Goal: Information Seeking & Learning: Find specific fact

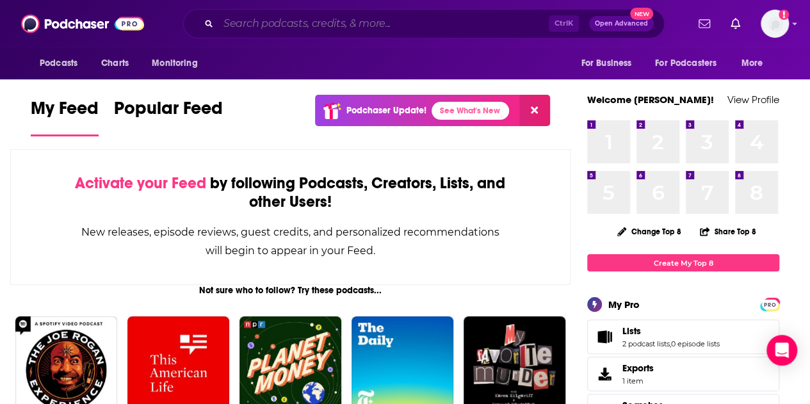
click at [345, 24] on input "Search podcasts, credits, & more..." at bounding box center [383, 23] width 331 height 20
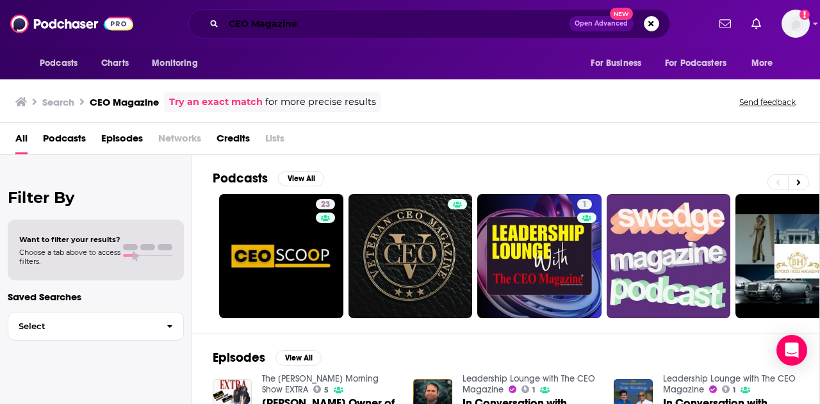
click at [323, 21] on input "CEO Magazine" at bounding box center [396, 23] width 345 height 20
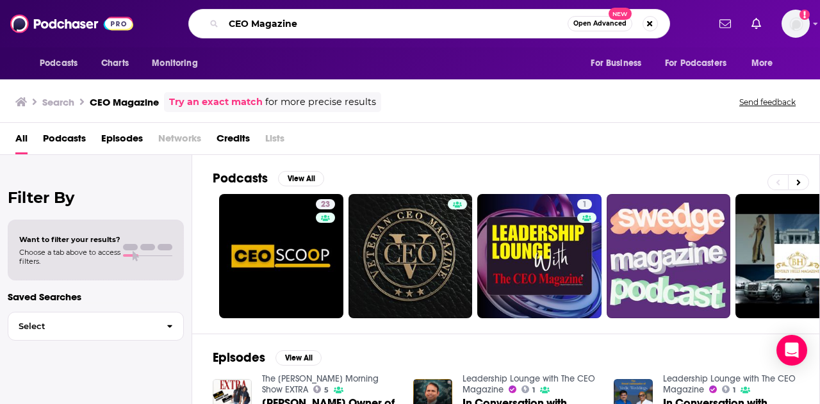
click at [231, 22] on input "CEO Magazine" at bounding box center [396, 23] width 344 height 20
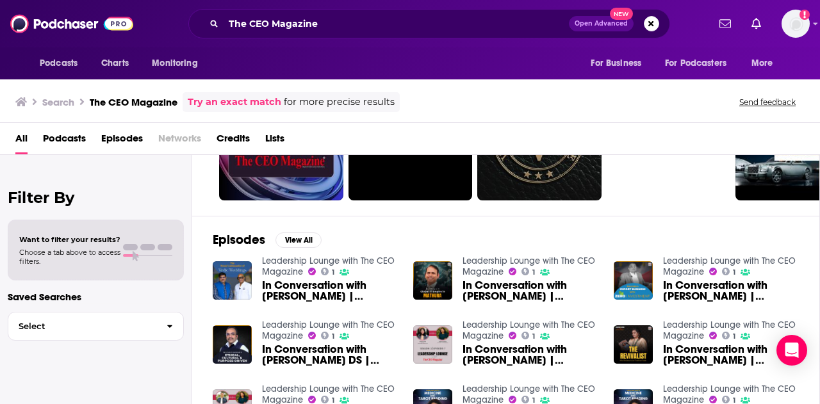
scroll to position [128, 0]
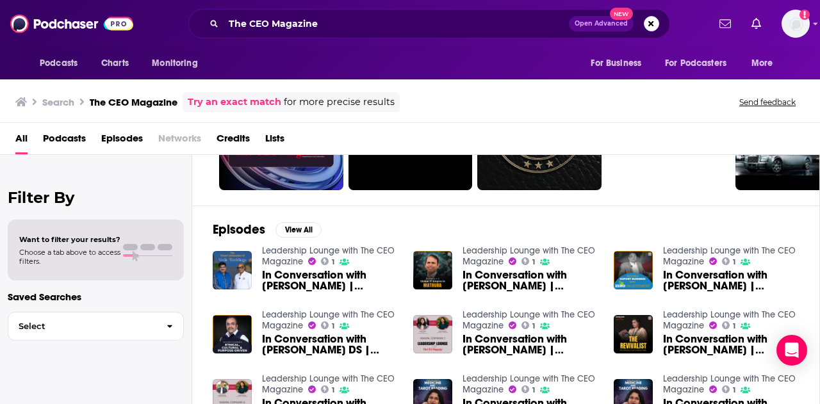
click at [53, 142] on span "Podcasts" at bounding box center [64, 141] width 43 height 26
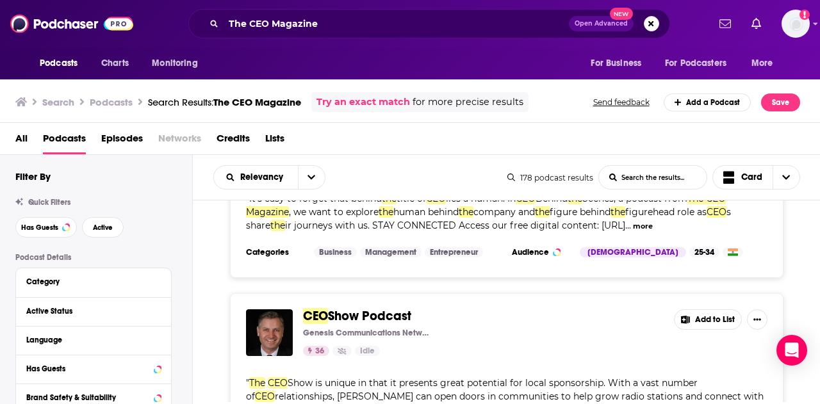
scroll to position [1089, 0]
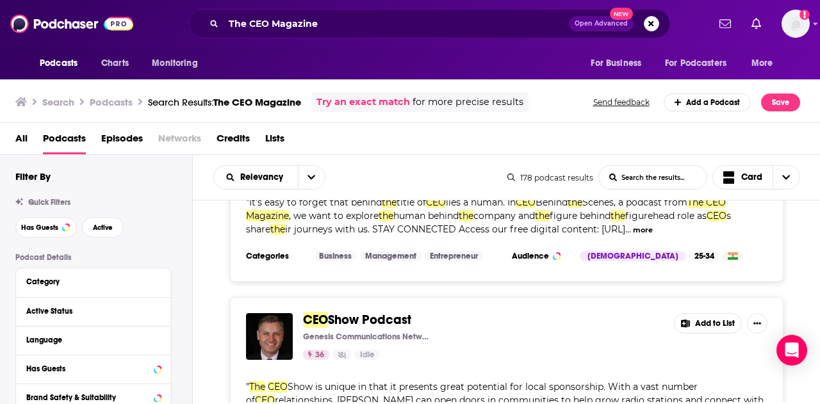
click at [26, 136] on span "All" at bounding box center [21, 141] width 12 height 26
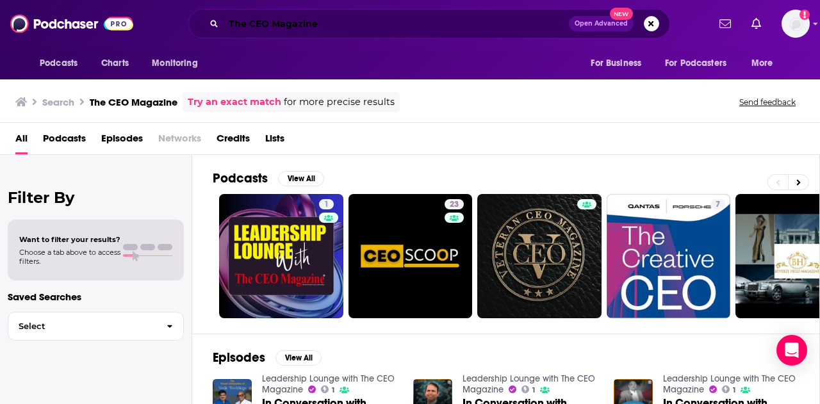
click at [331, 25] on input "The CEO Magazine" at bounding box center [396, 23] width 345 height 20
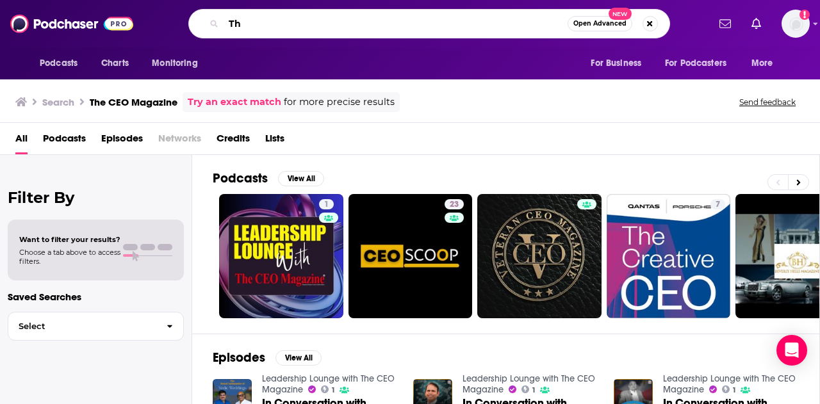
type input "T"
type input "[PERSON_NAME] [PERSON_NAME]"
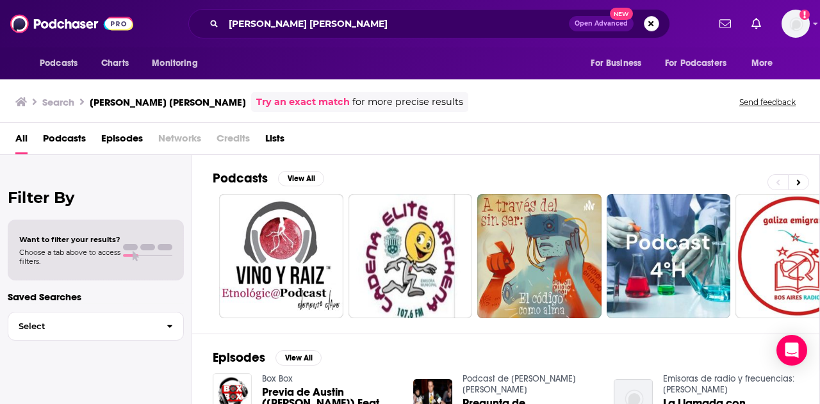
click at [652, 20] on button "Search podcasts, credits, & more..." at bounding box center [651, 23] width 15 height 15
